Goal: Information Seeking & Learning: Learn about a topic

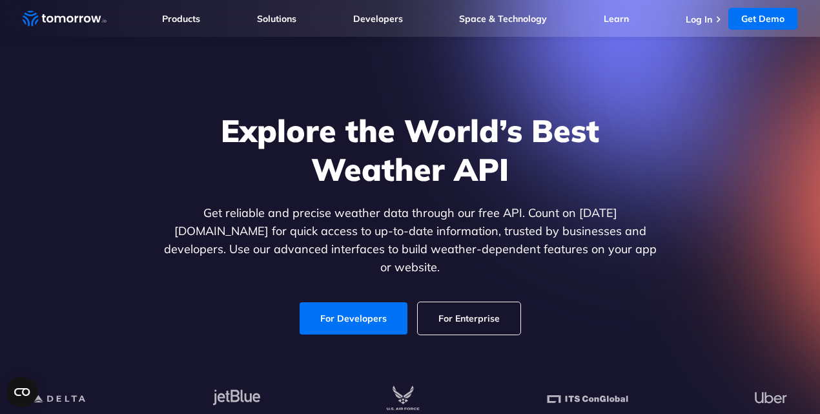
scroll to position [28, 0]
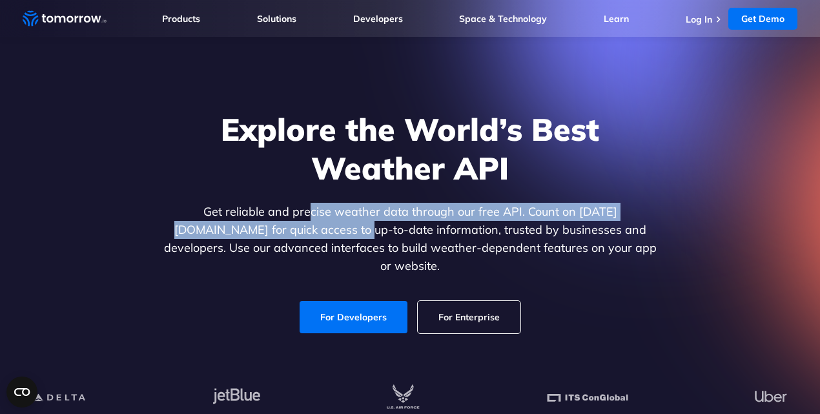
drag, startPoint x: 0, startPoint y: 0, endPoint x: 269, endPoint y: 232, distance: 355.8
click at [269, 232] on p "Get reliable and precise weather data through our free API. Count on Tomorrow.i…" at bounding box center [410, 239] width 499 height 72
click at [269, 233] on p "Get reliable and precise weather data through our free API. Count on Tomorrow.i…" at bounding box center [410, 239] width 499 height 72
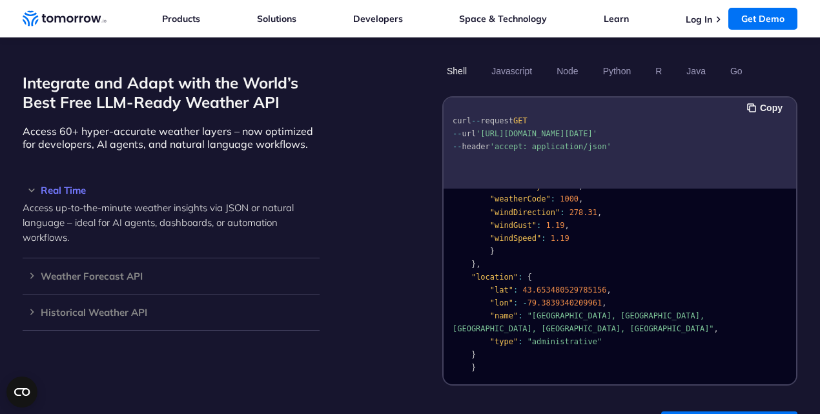
scroll to position [0, 0]
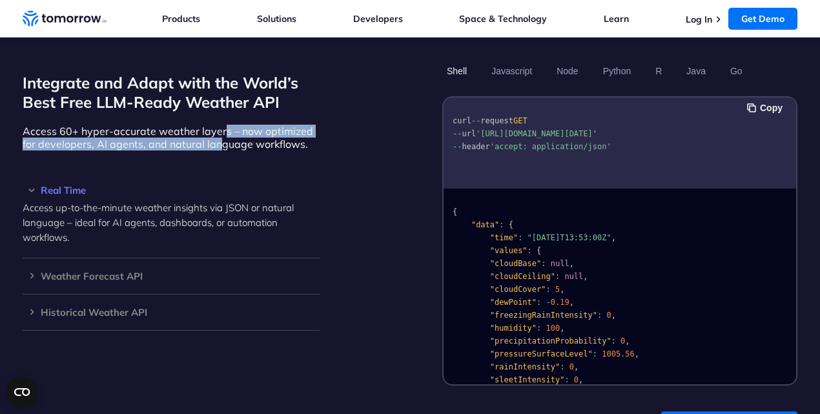
drag, startPoint x: 222, startPoint y: 110, endPoint x: 222, endPoint y: 128, distance: 18.1
click at [222, 128] on p "Access 60+ hyper-accurate weather layers – now optimized for developers, AI age…" at bounding box center [171, 138] width 297 height 26
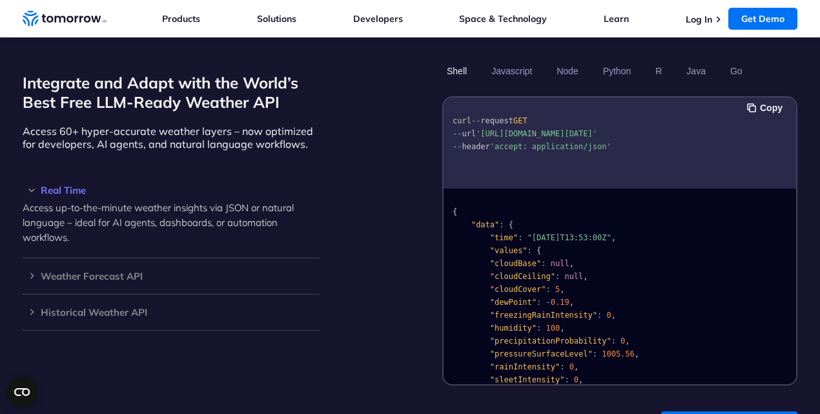
drag, startPoint x: 534, startPoint y: 119, endPoint x: 535, endPoint y: 132, distance: 13.6
click at [535, 132] on span "'https://api.tomorrow.io/v4/weather/realtime?location=toronto&apikey=XXX'" at bounding box center [536, 133] width 121 height 9
drag, startPoint x: 535, startPoint y: 148, endPoint x: 535, endPoint y: 118, distance: 30.4
click at [535, 118] on code "curl -- request GET -- url 'https://api.tomorrow.io/v4/weather/realtime?locatio…" at bounding box center [532, 133] width 159 height 35
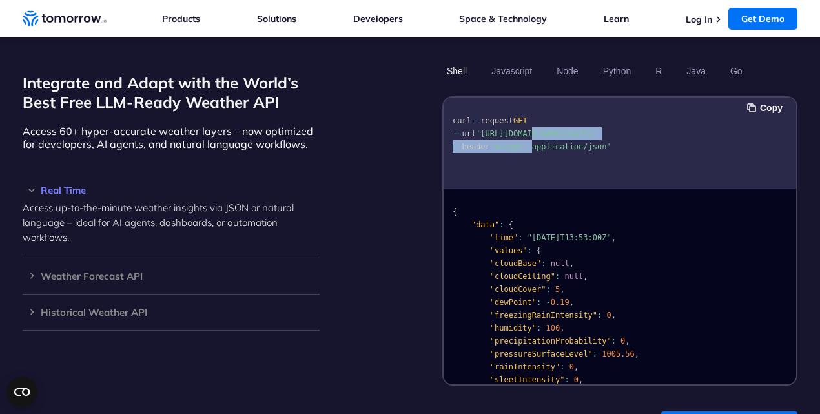
click at [535, 129] on span "'https://api.tomorrow.io/v4/weather/realtime?location=toronto&apikey=XXX'" at bounding box center [536, 133] width 121 height 9
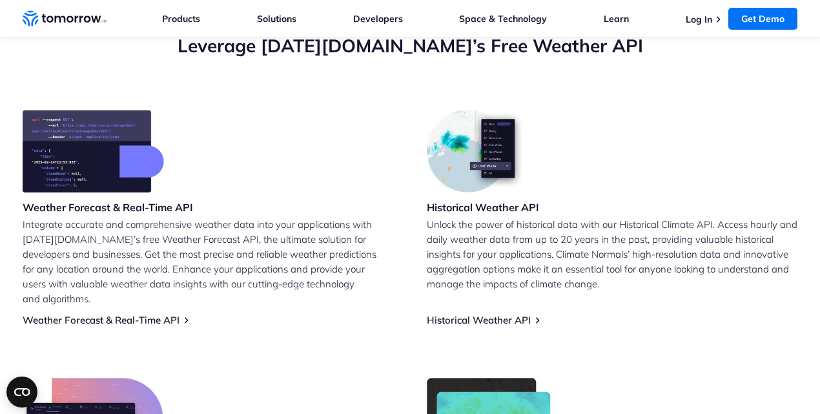
click at [518, 208] on h3 "Historical Weather API" at bounding box center [483, 207] width 112 height 14
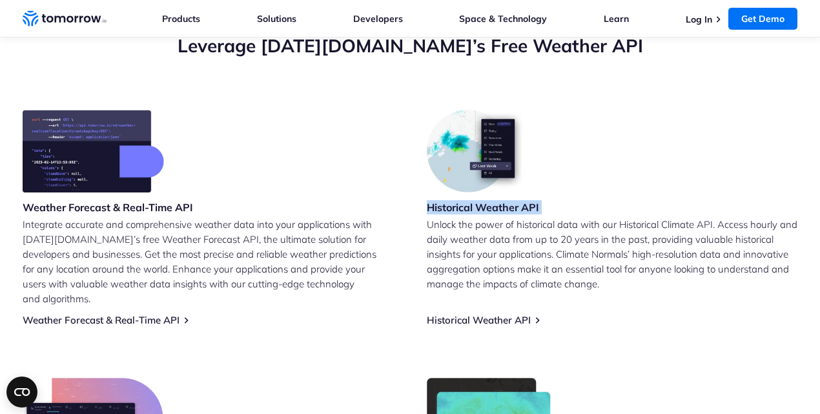
click at [518, 208] on h3 "Historical Weather API" at bounding box center [483, 207] width 112 height 14
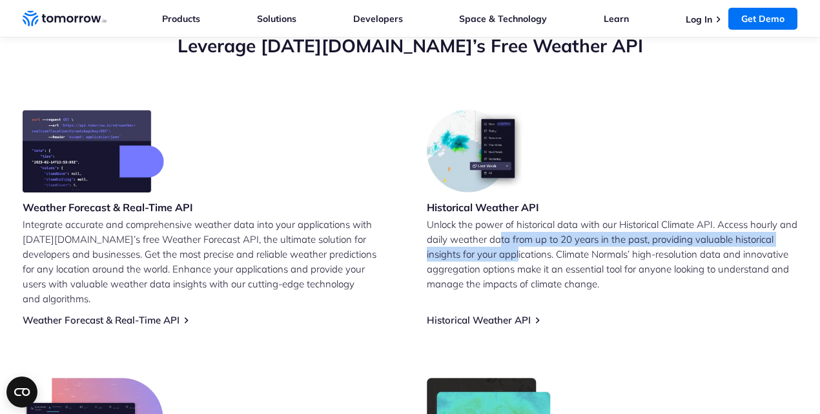
drag, startPoint x: 518, startPoint y: 244, endPoint x: 518, endPoint y: 256, distance: 11.6
click at [518, 256] on p "Unlock the power of historical data with our Historical Climate API. Access hou…" at bounding box center [612, 254] width 371 height 74
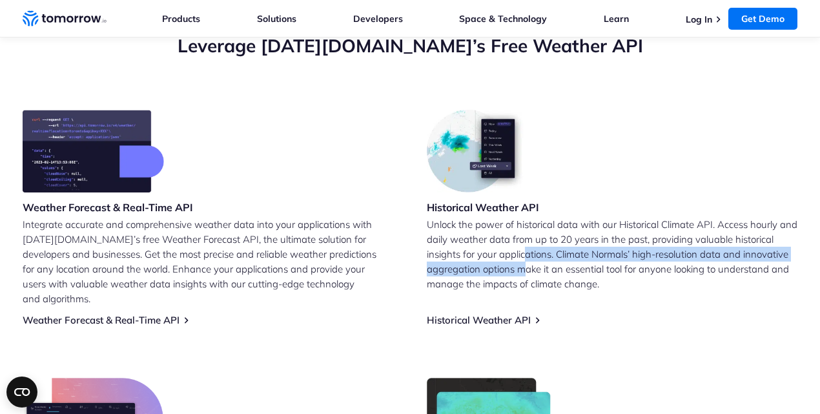
drag, startPoint x: 526, startPoint y: 274, endPoint x: 526, endPoint y: 249, distance: 24.5
click at [526, 249] on p "Unlock the power of historical data with our Historical Climate API. Access hou…" at bounding box center [612, 254] width 371 height 74
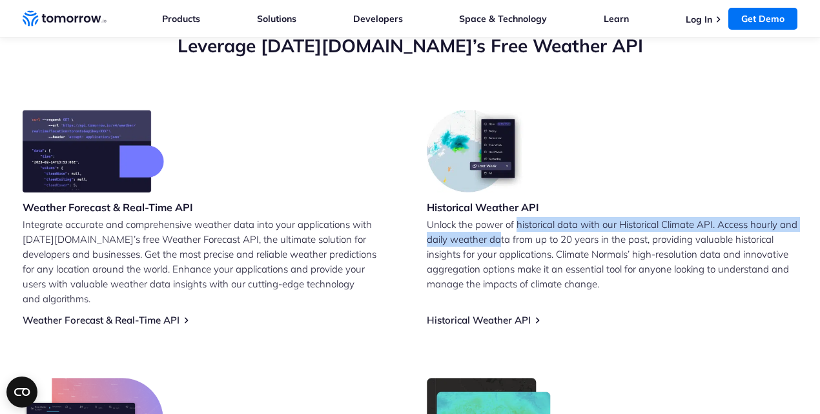
drag, startPoint x: 518, startPoint y: 226, endPoint x: 520, endPoint y: 242, distance: 16.3
click at [520, 242] on p "Unlock the power of historical data with our Historical Climate API. Access hou…" at bounding box center [612, 254] width 371 height 74
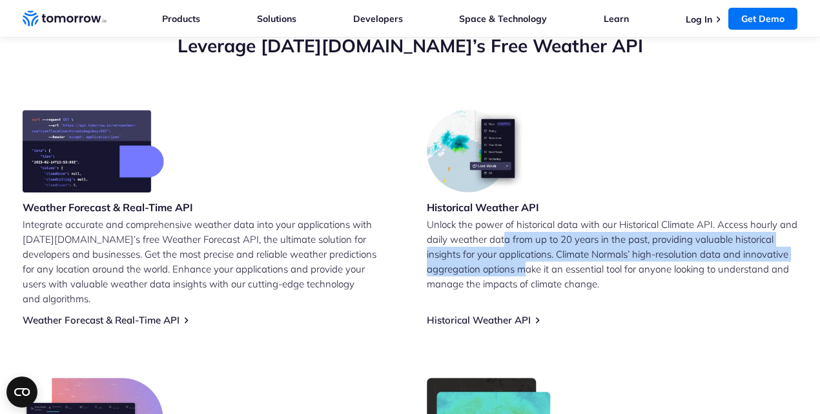
drag, startPoint x: 524, startPoint y: 265, endPoint x: 524, endPoint y: 240, distance: 24.5
click at [524, 240] on p "Unlock the power of historical data with our Historical Climate API. Access hou…" at bounding box center [612, 254] width 371 height 74
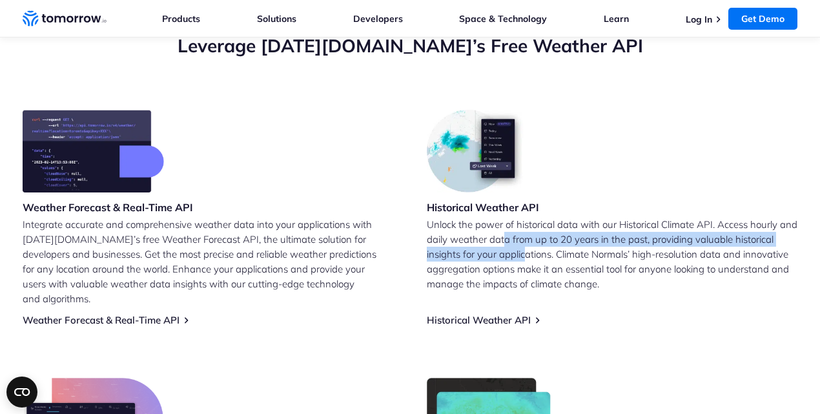
drag, startPoint x: 524, startPoint y: 240, endPoint x: 524, endPoint y: 256, distance: 15.5
click at [524, 256] on p "Unlock the power of historical data with our Historical Climate API. Access hou…" at bounding box center [612, 254] width 371 height 74
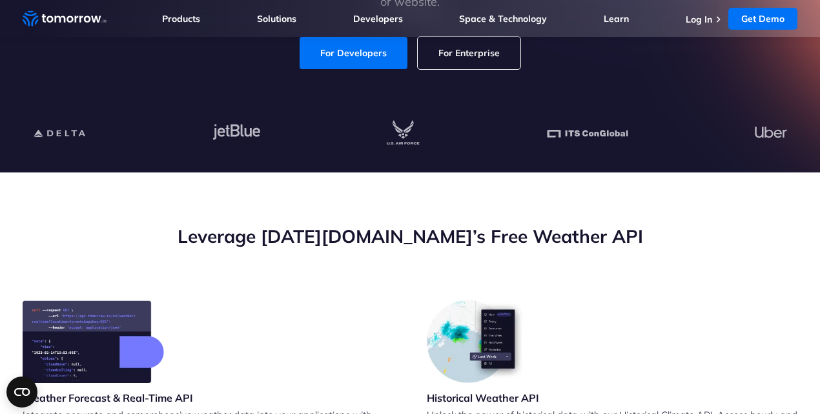
scroll to position [0, 0]
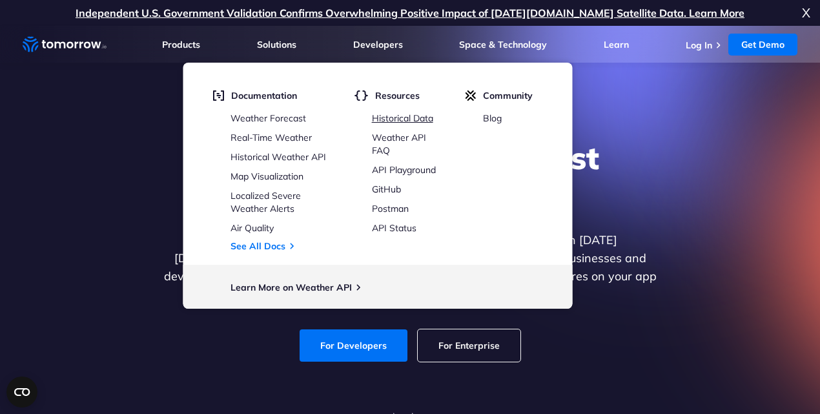
click at [402, 112] on link "Historical Data" at bounding box center [402, 118] width 61 height 12
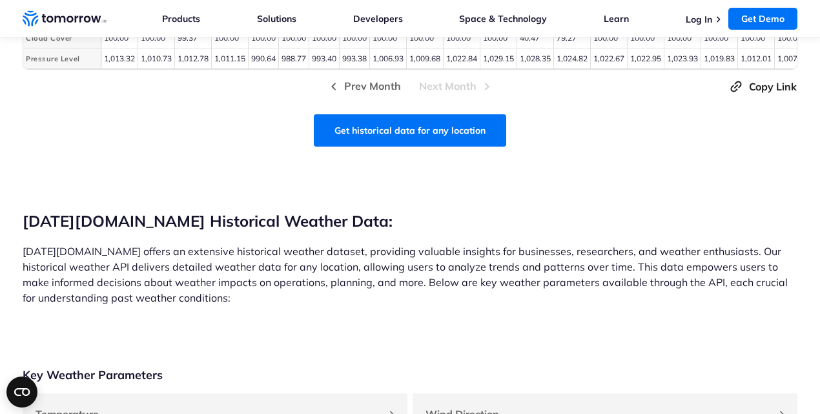
scroll to position [884, 0]
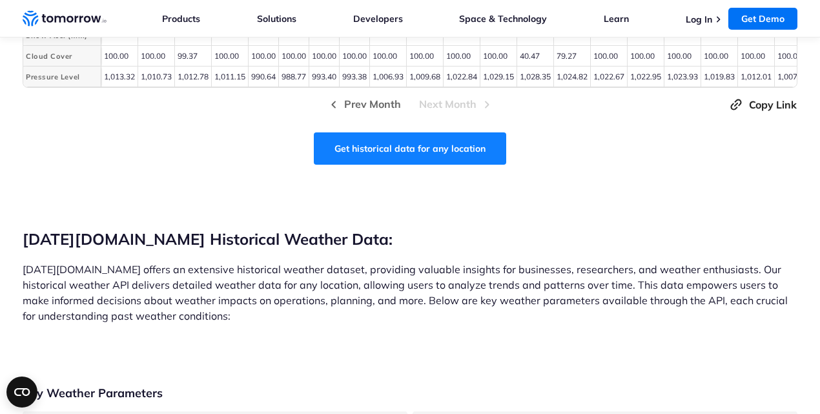
click at [373, 150] on link "Get historical data for any location" at bounding box center [410, 148] width 192 height 32
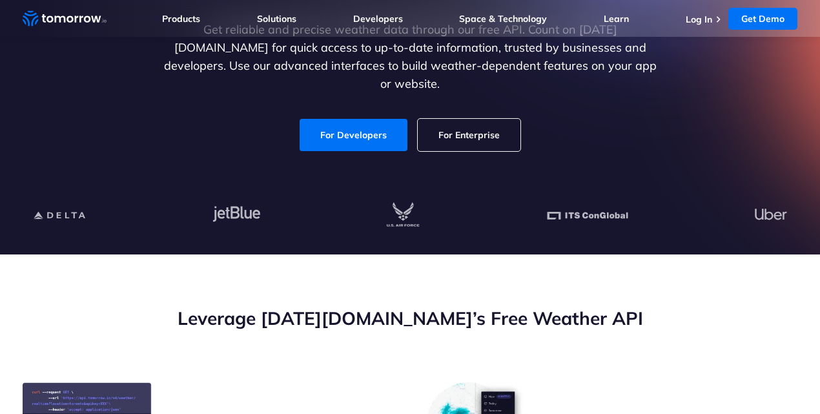
scroll to position [212, 0]
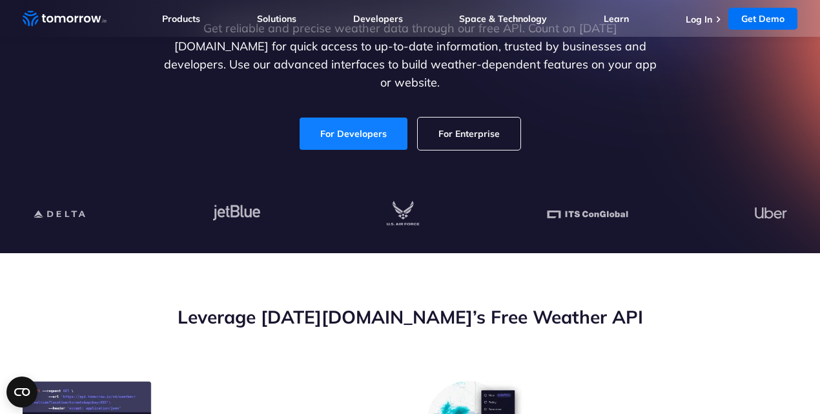
click at [380, 121] on link "For Developers" at bounding box center [354, 134] width 108 height 32
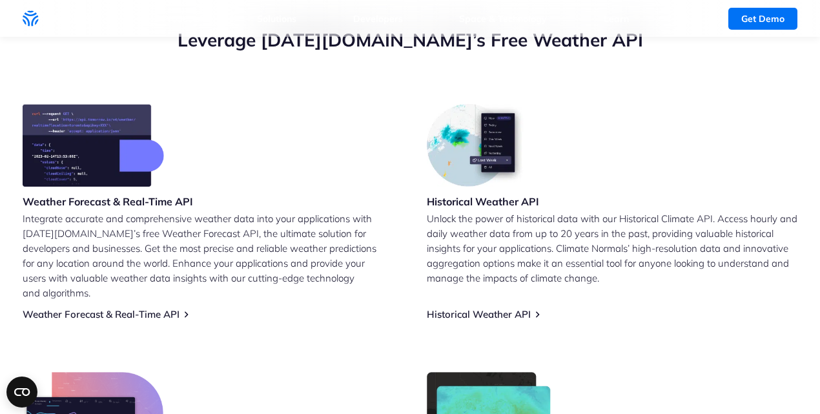
scroll to position [555, 0]
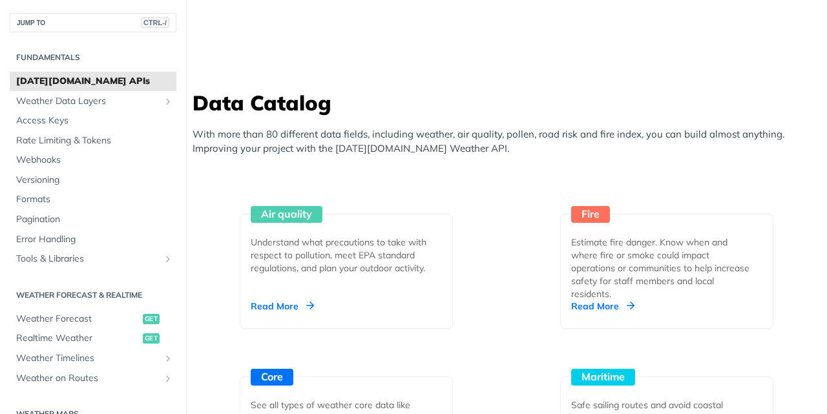
scroll to position [1290, 0]
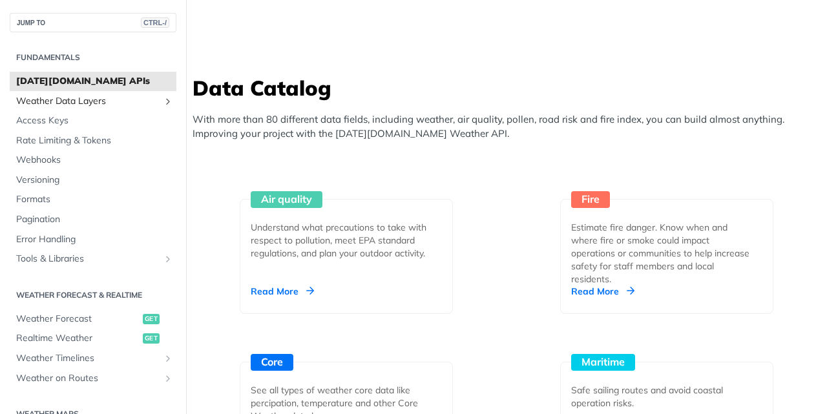
click at [71, 101] on span "Weather Data Layers" at bounding box center [87, 101] width 143 height 13
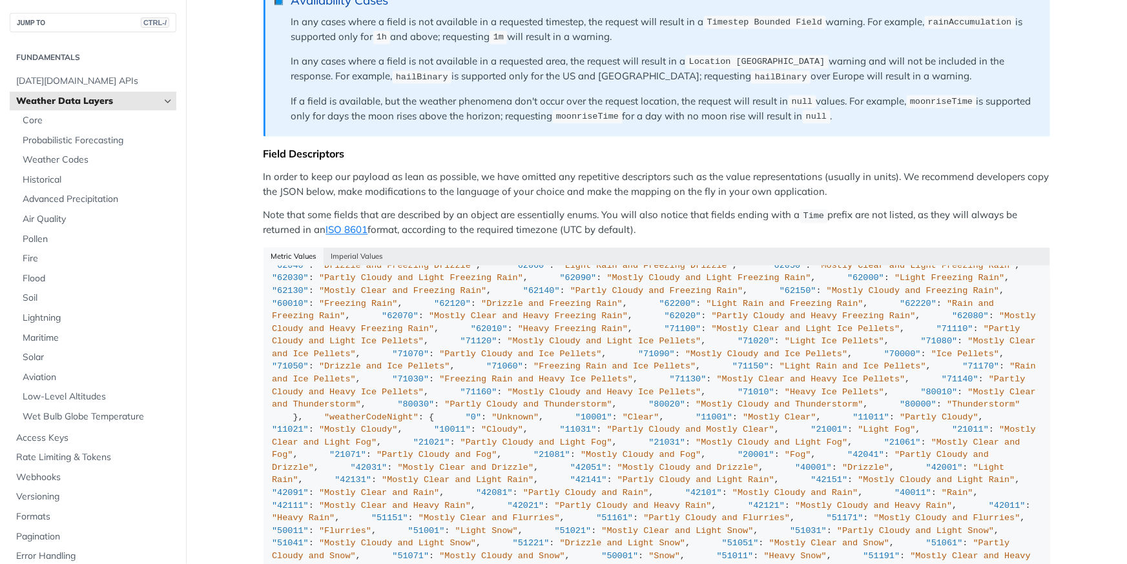
scroll to position [1033, 0]
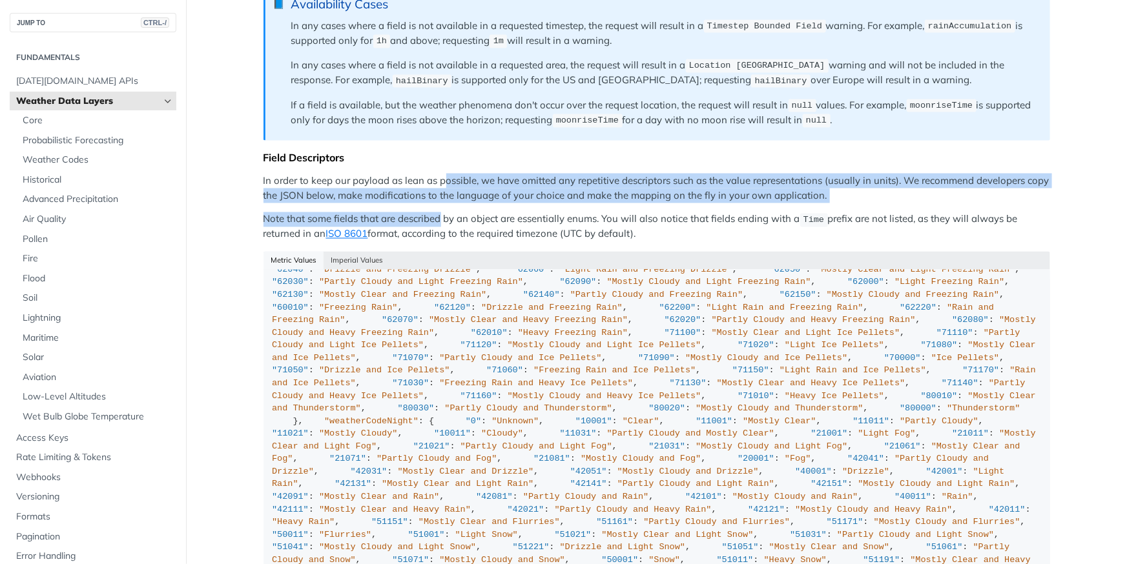
drag, startPoint x: 438, startPoint y: 172, endPoint x: 437, endPoint y: 210, distance: 37.5
click at [437, 212] on p "Note that some fields that are described by an object are essentially enums. Yo…" at bounding box center [656, 227] width 787 height 30
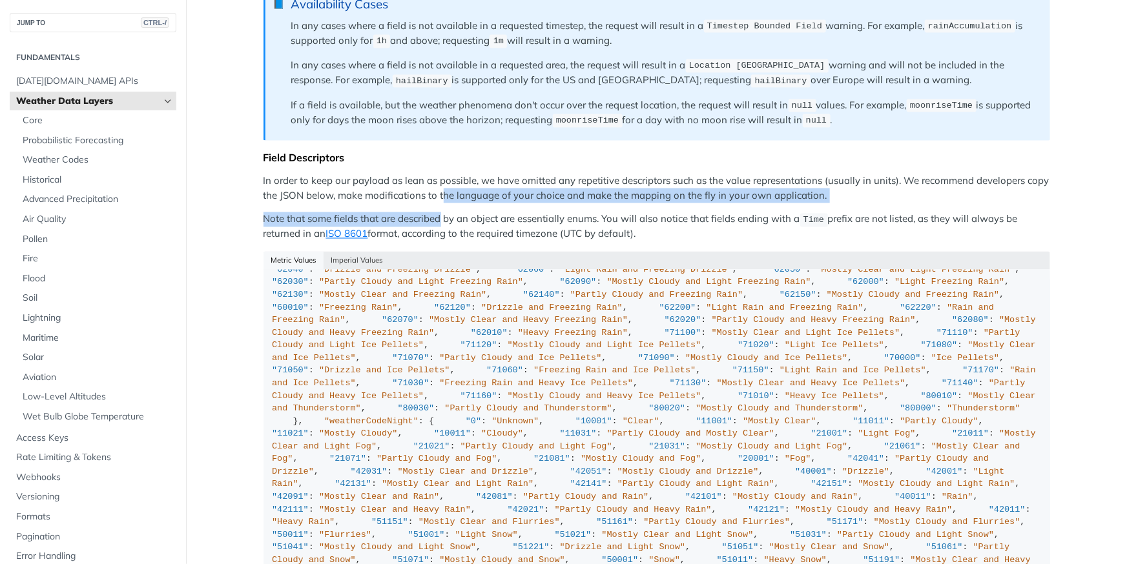
drag, startPoint x: 437, startPoint y: 210, endPoint x: 439, endPoint y: 188, distance: 22.1
click at [439, 188] on p "In order to keep our payload as lean as possible, we have omitted any repetitiv…" at bounding box center [656, 188] width 787 height 29
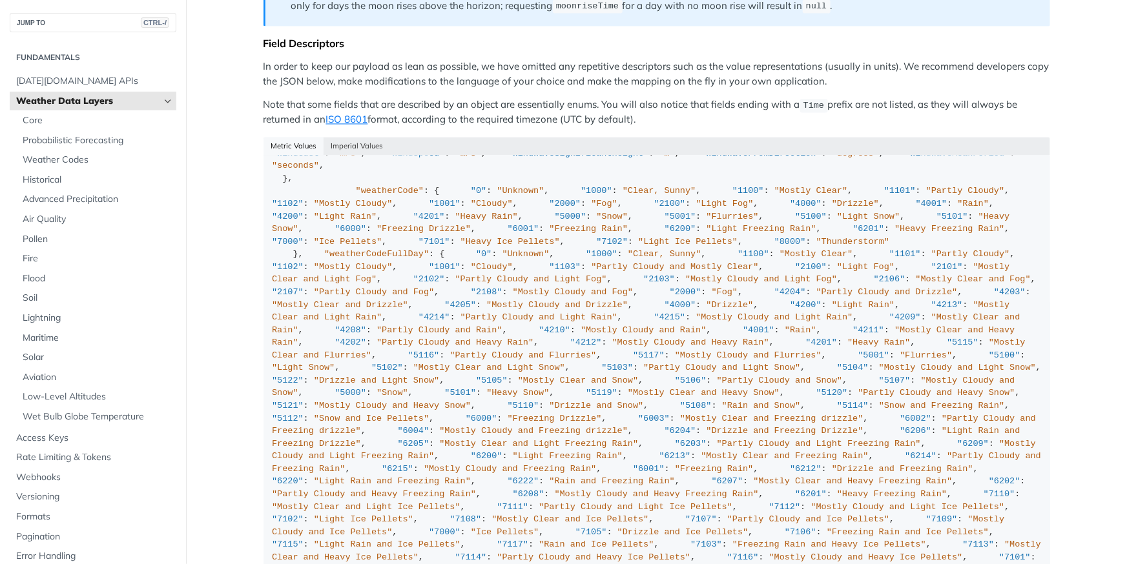
scroll to position [782, 0]
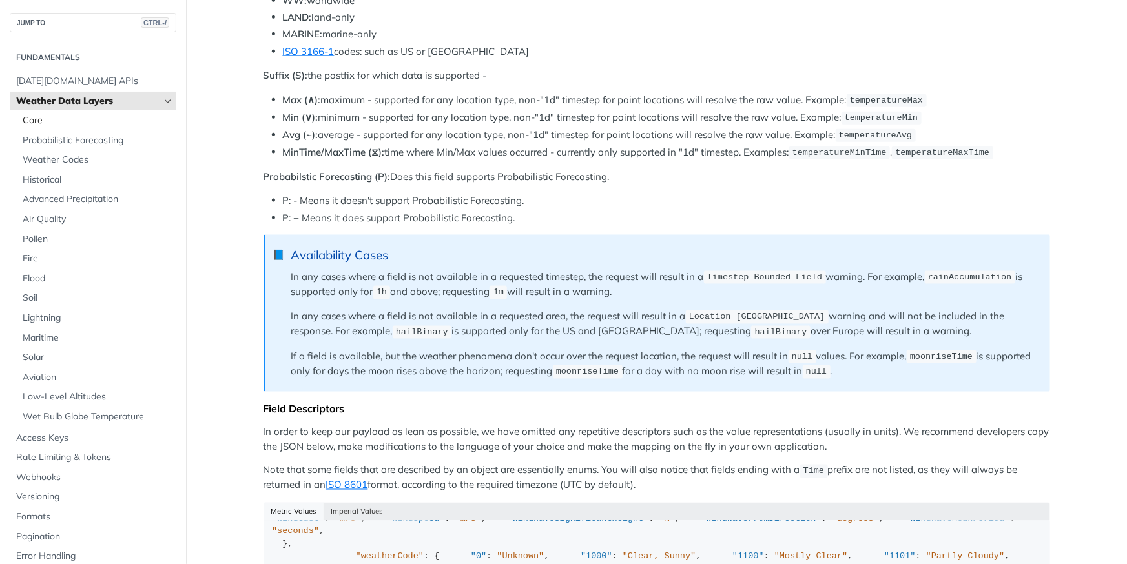
click at [88, 120] on span "Core" at bounding box center [98, 120] width 150 height 13
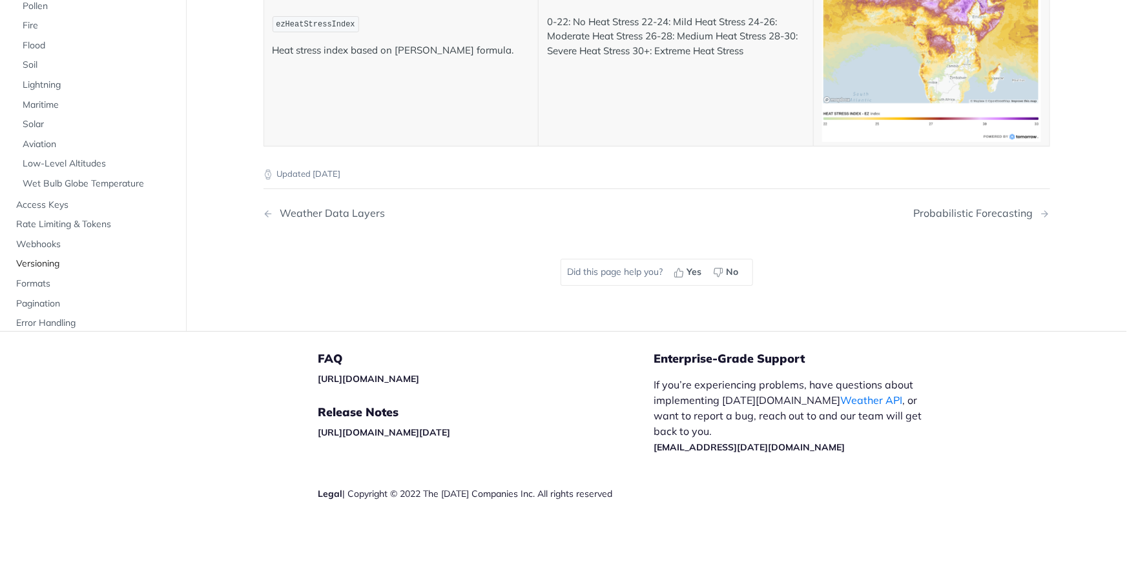
scroll to position [6348, 0]
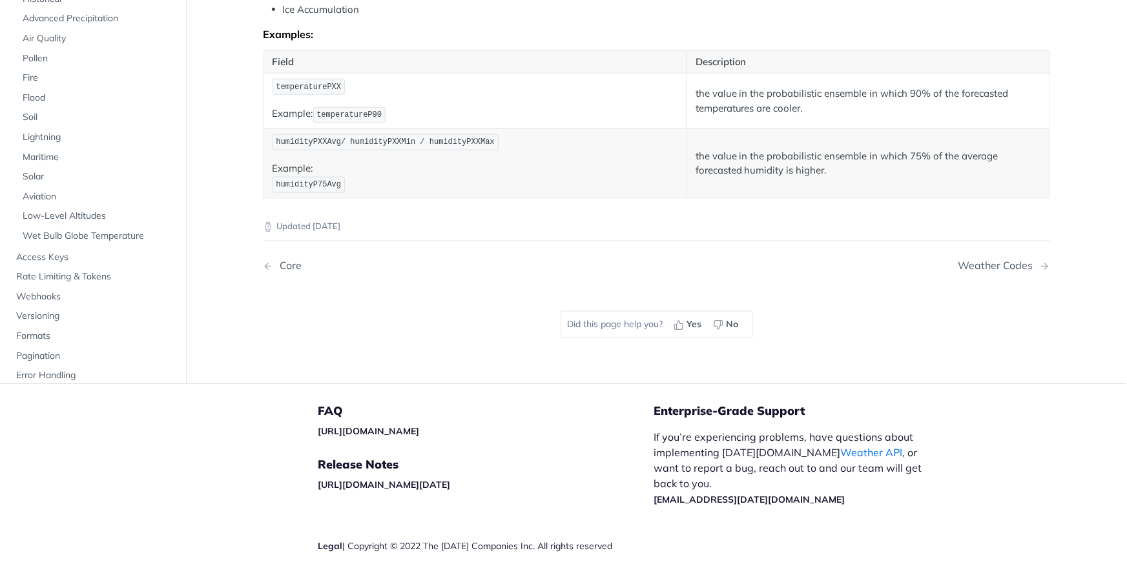
scroll to position [510, 0]
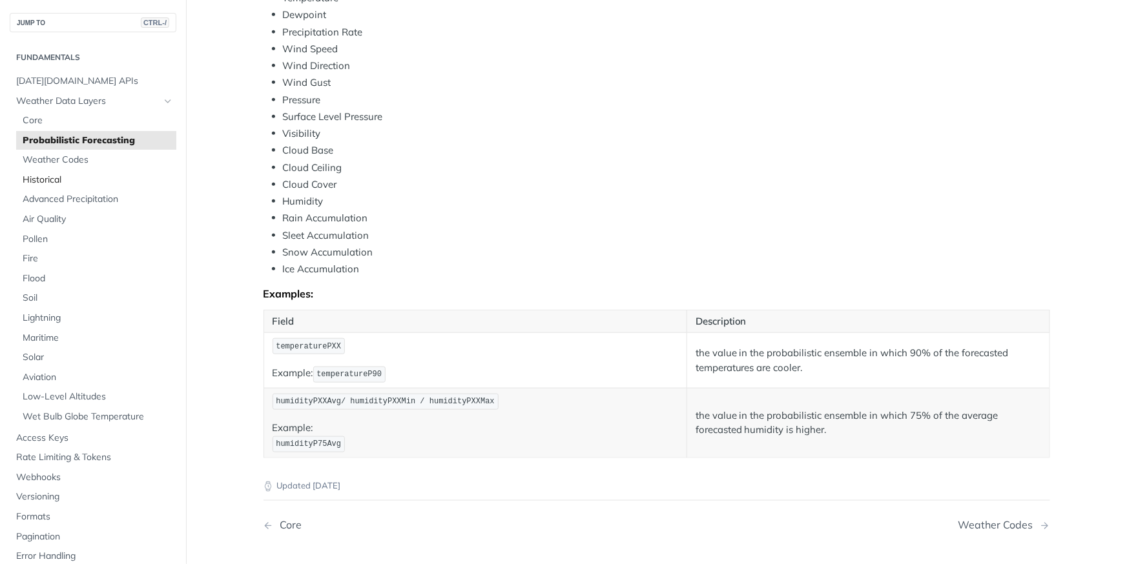
click at [48, 184] on span "Historical" at bounding box center [98, 180] width 150 height 13
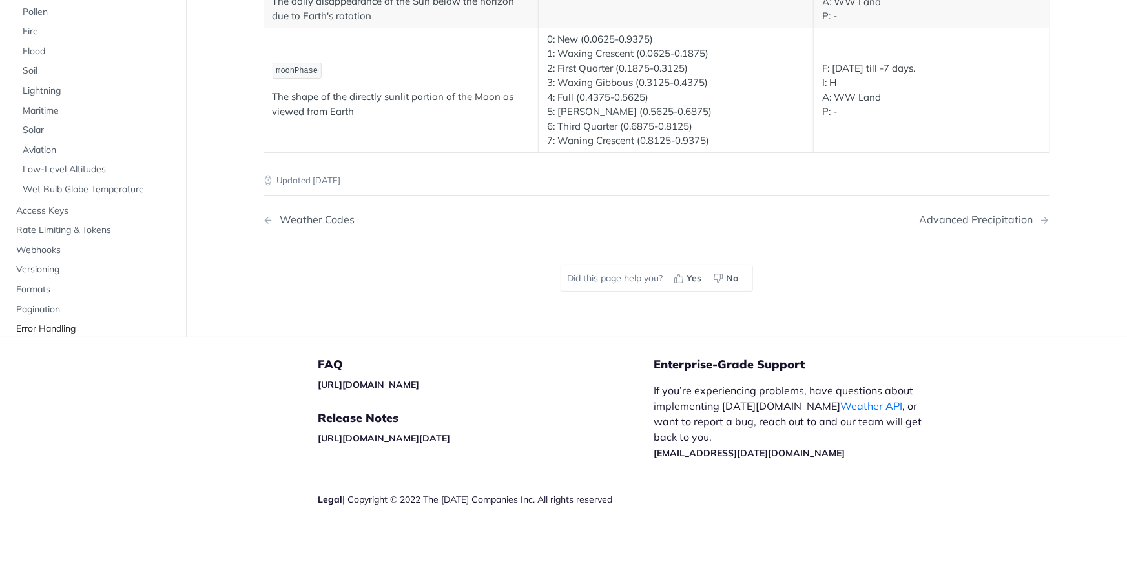
scroll to position [1894, 0]
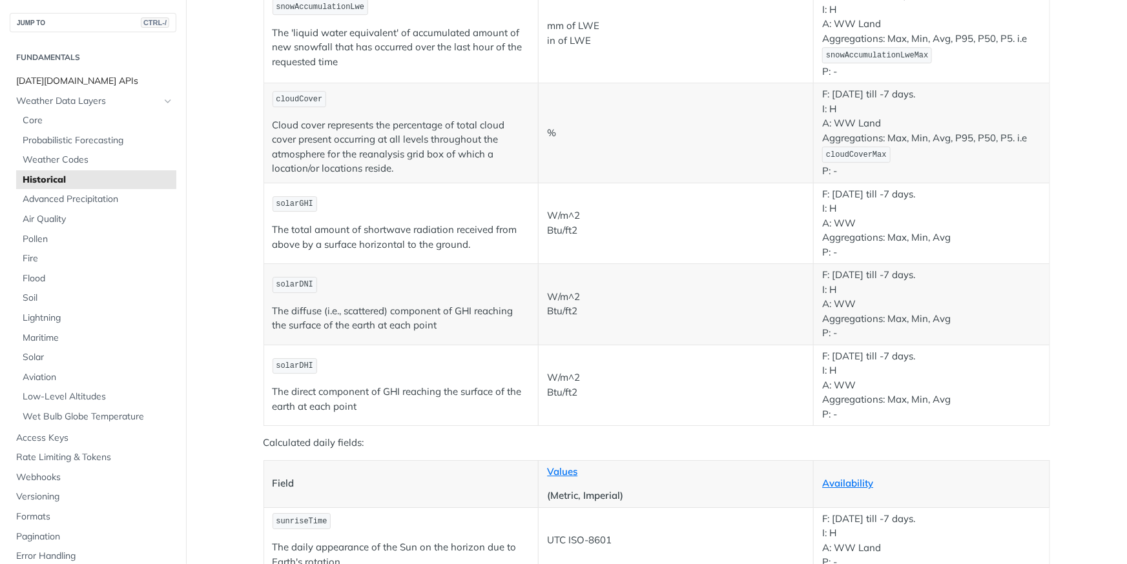
click at [55, 87] on span "[DATE][DOMAIN_NAME] APIs" at bounding box center [94, 81] width 157 height 13
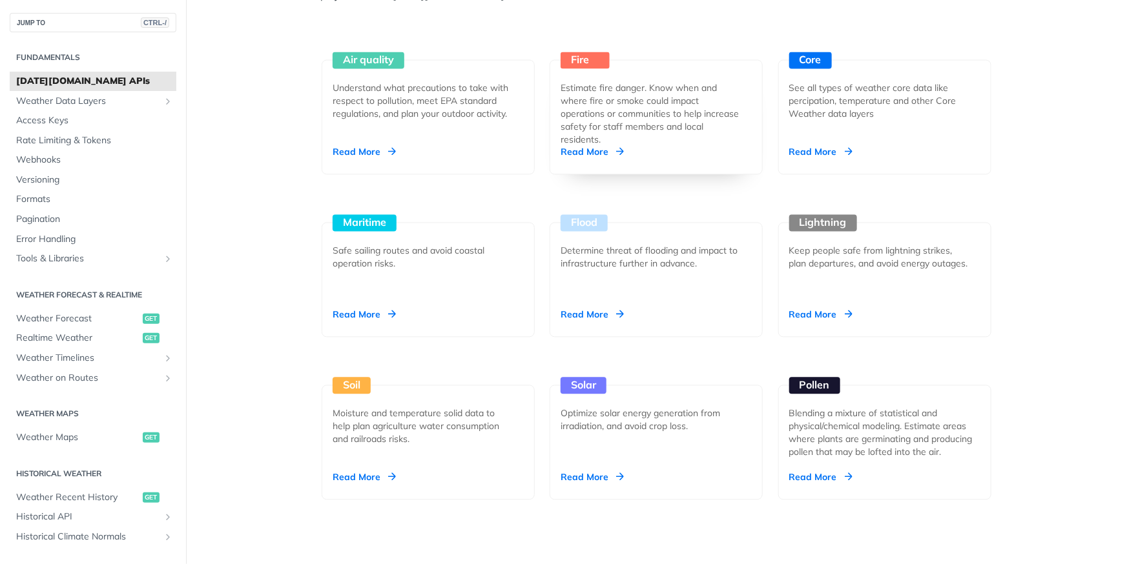
scroll to position [1091, 0]
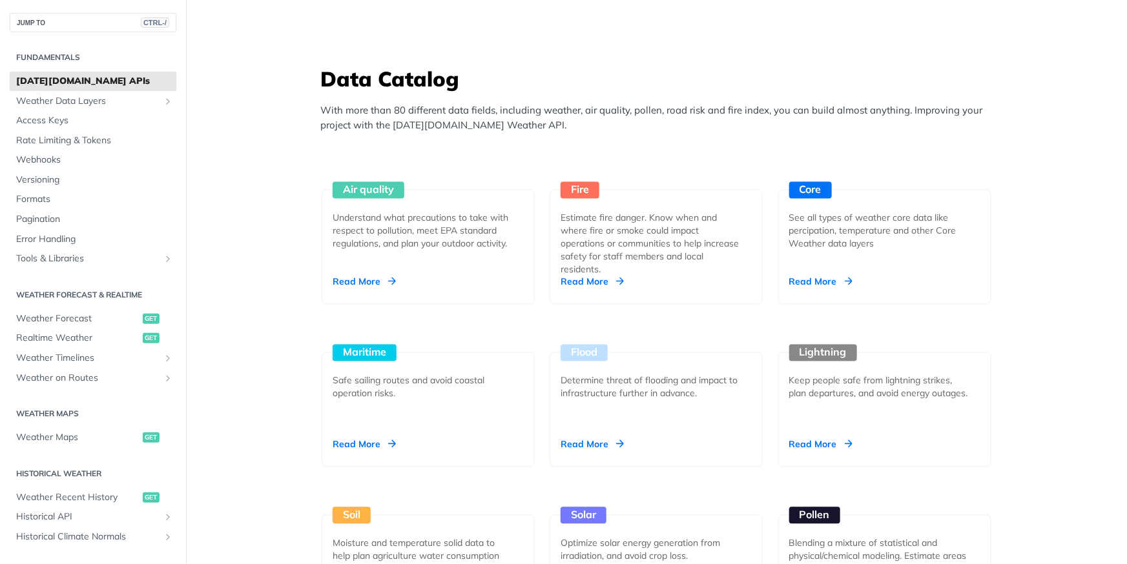
click at [826, 305] on link "Lightning Keep people safe from lightning strikes, plan departures, and avoid e…" at bounding box center [884, 386] width 223 height 163
click at [826, 287] on div "Core See all types of weather core data like percipation, temperature and other…" at bounding box center [884, 247] width 213 height 115
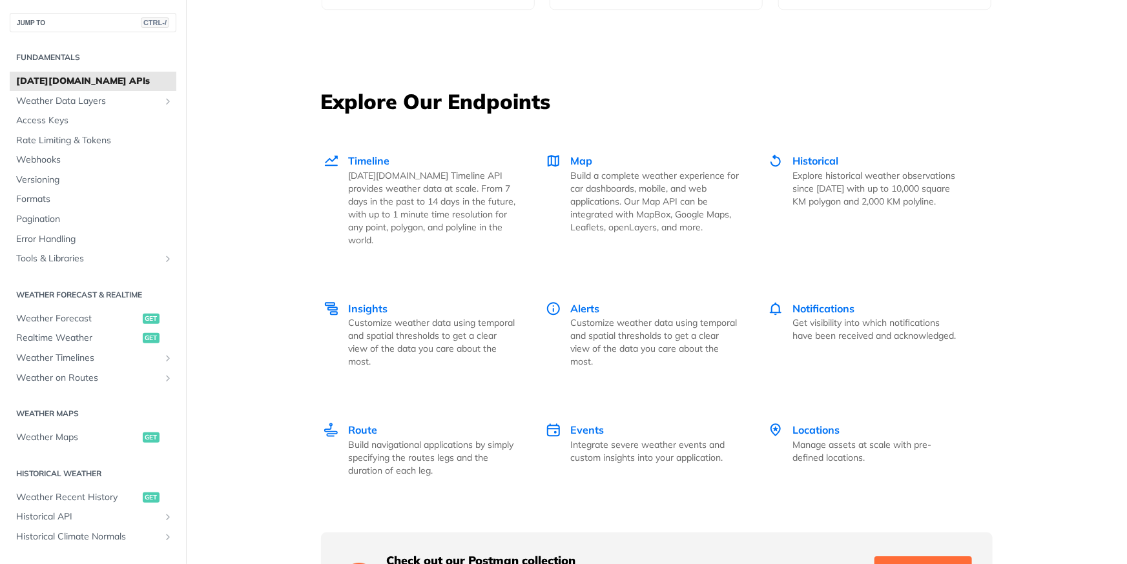
scroll to position [1919, 0]
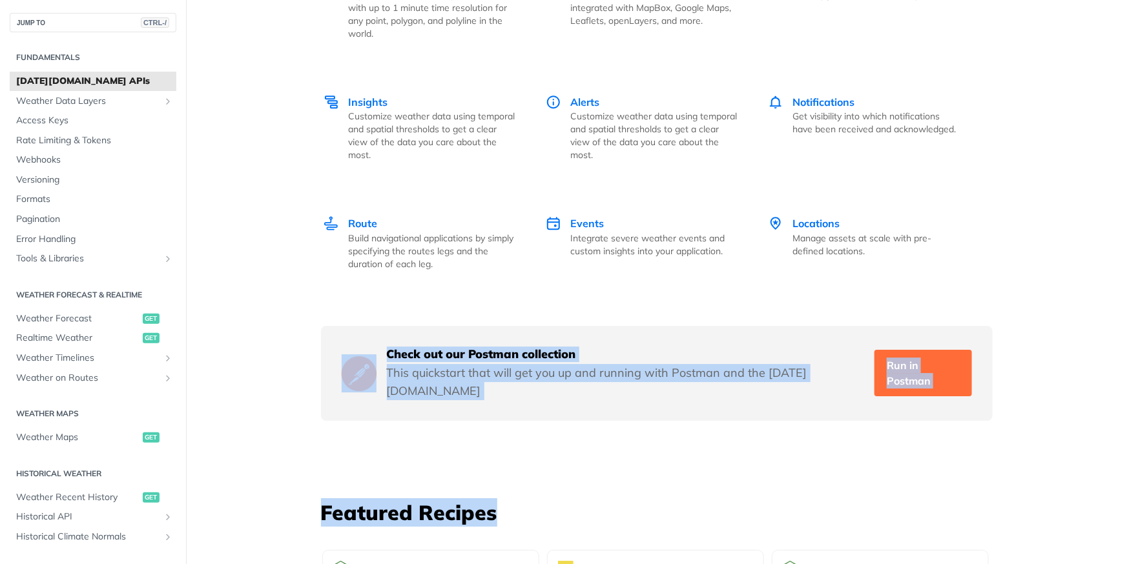
drag, startPoint x: 300, startPoint y: 315, endPoint x: 288, endPoint y: 508, distance: 193.4
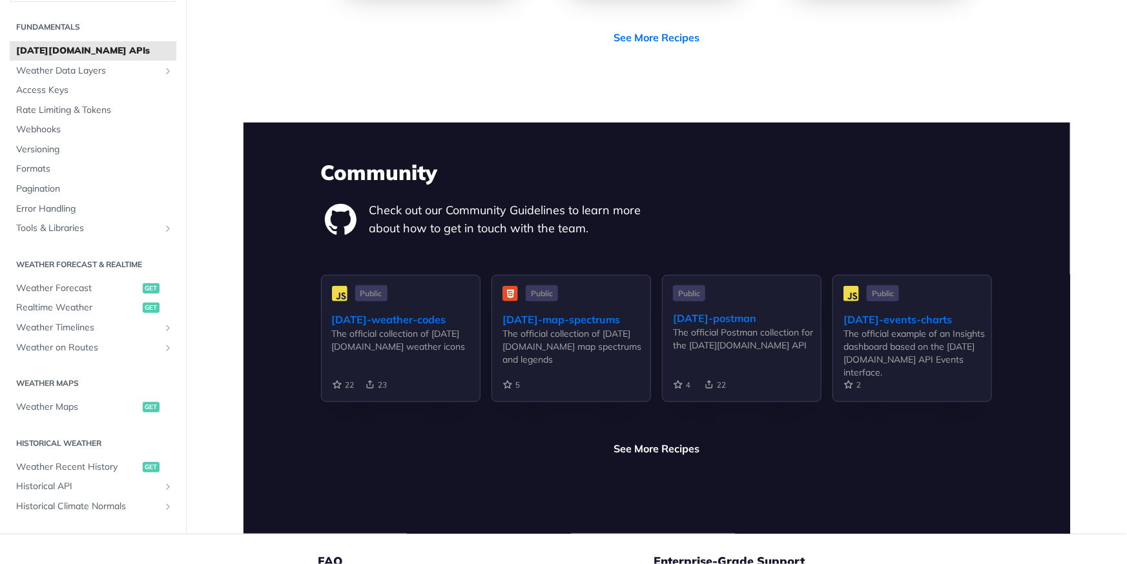
scroll to position [2472, 0]
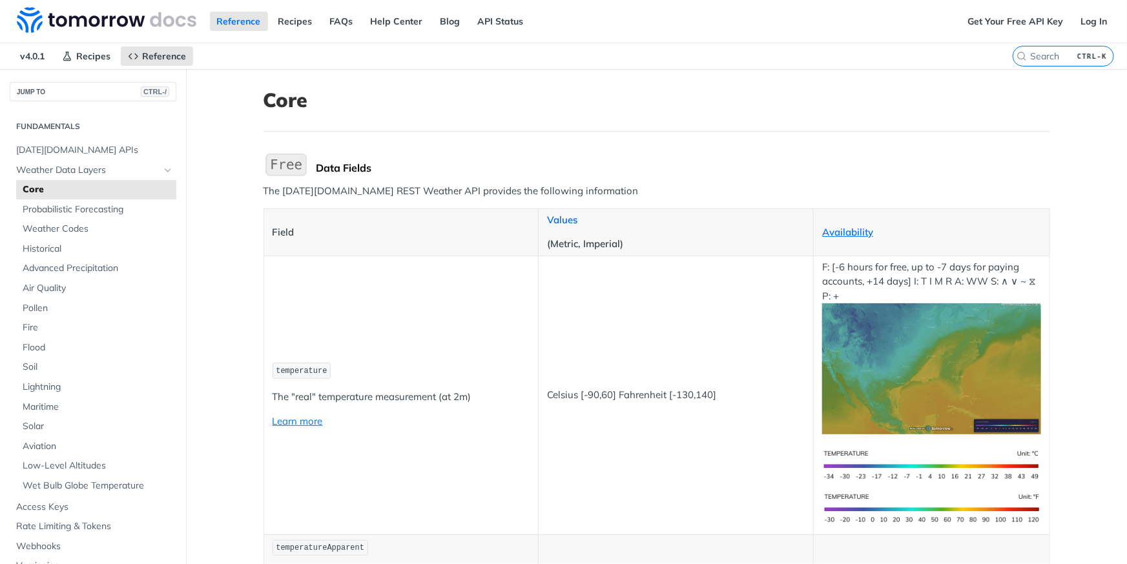
click at [559, 214] on link "Values" at bounding box center [562, 220] width 30 height 12
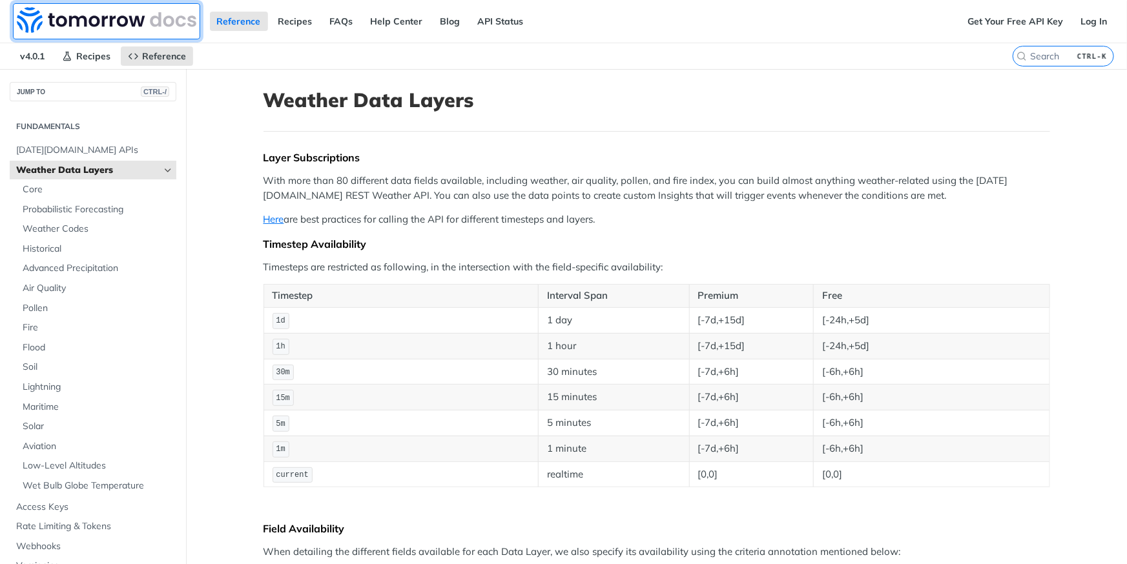
click at [129, 26] on img at bounding box center [107, 20] width 180 height 26
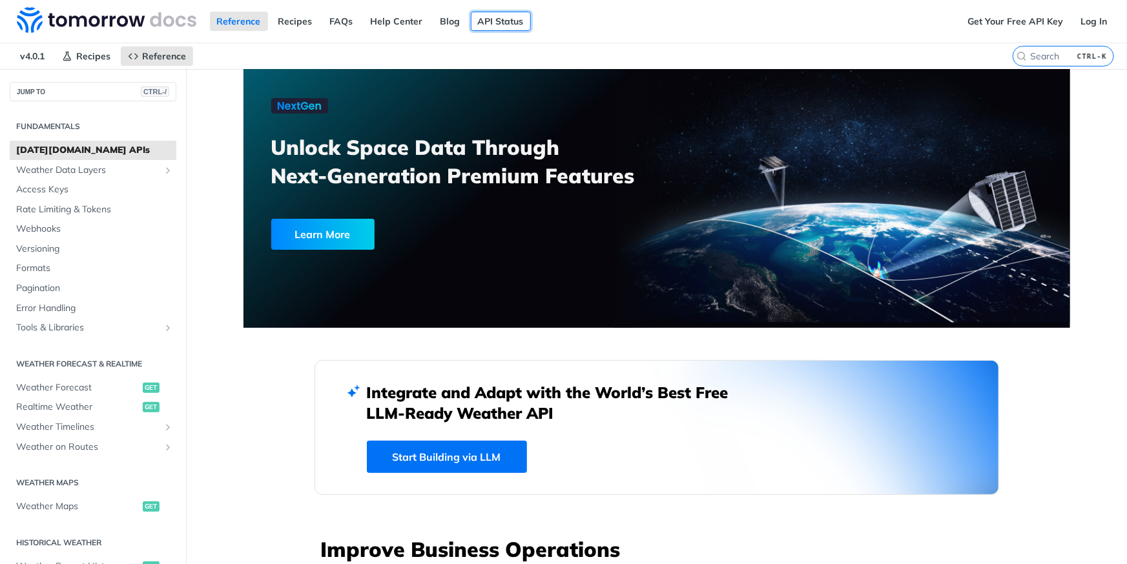
click at [471, 21] on link "API Status" at bounding box center [501, 21] width 60 height 19
click at [44, 260] on link "Formats" at bounding box center [93, 268] width 167 height 19
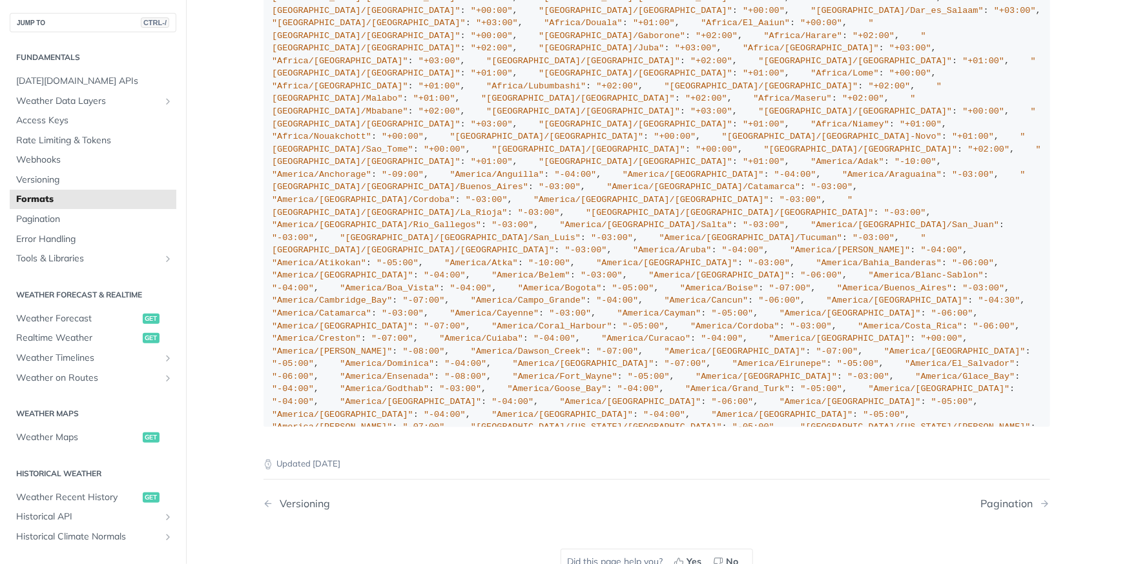
scroll to position [1209, 0]
